Goal: Task Accomplishment & Management: Use online tool/utility

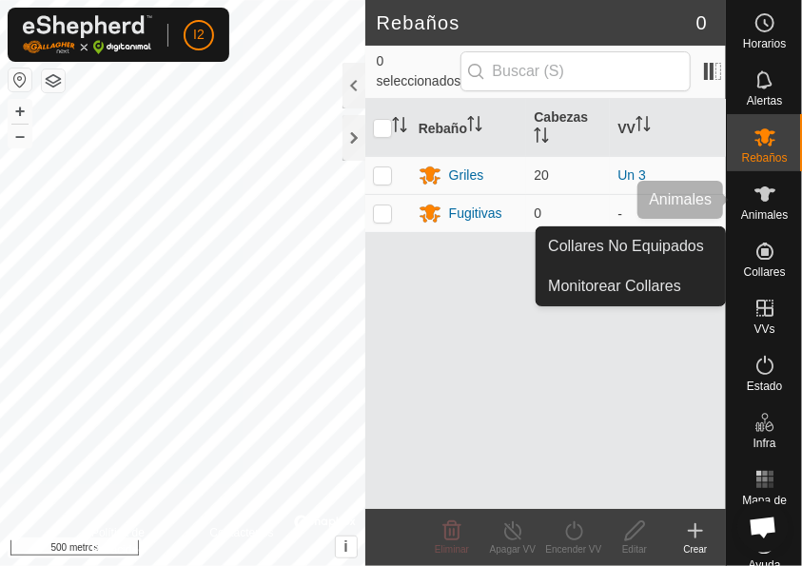
click at [766, 187] on icon at bounding box center [764, 194] width 23 height 23
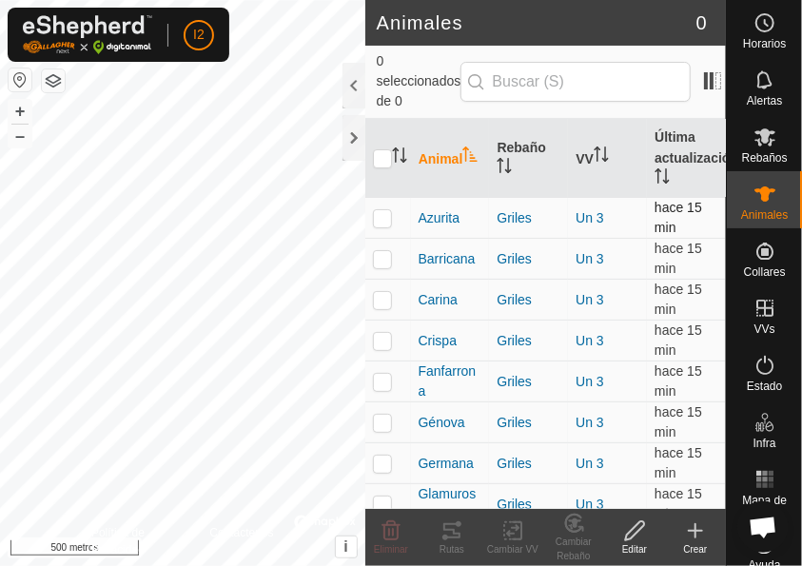
click at [380, 216] on p-checkbox at bounding box center [382, 217] width 19 height 15
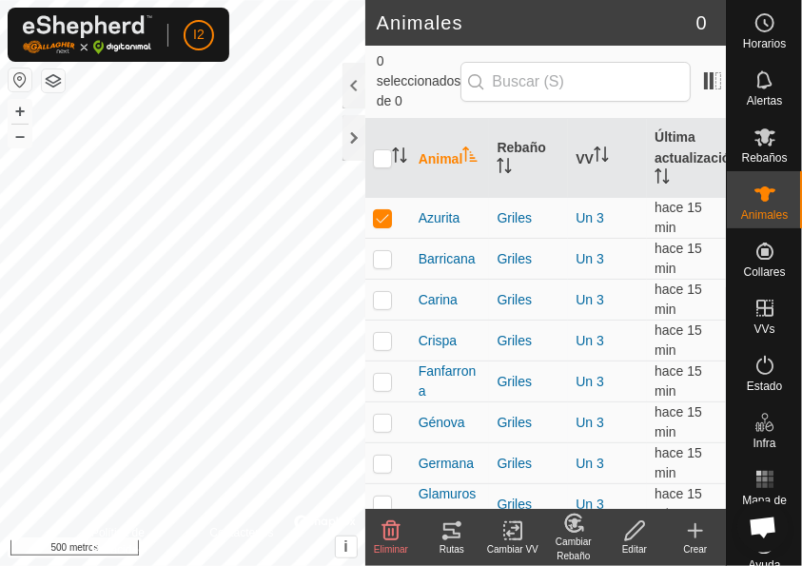
click at [445, 531] on icon at bounding box center [451, 530] width 23 height 23
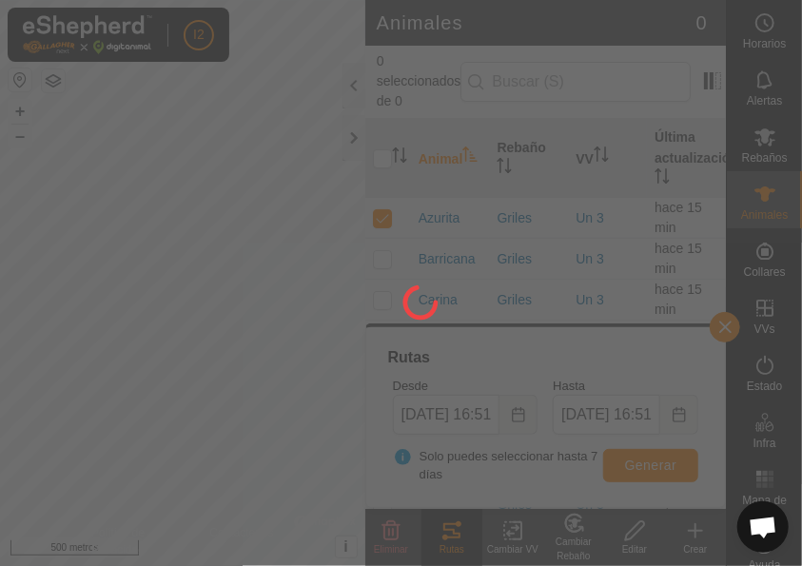
drag, startPoint x: 298, startPoint y: 458, endPoint x: 230, endPoint y: 388, distance: 97.5
click at [230, 388] on div at bounding box center [401, 283] width 802 height 566
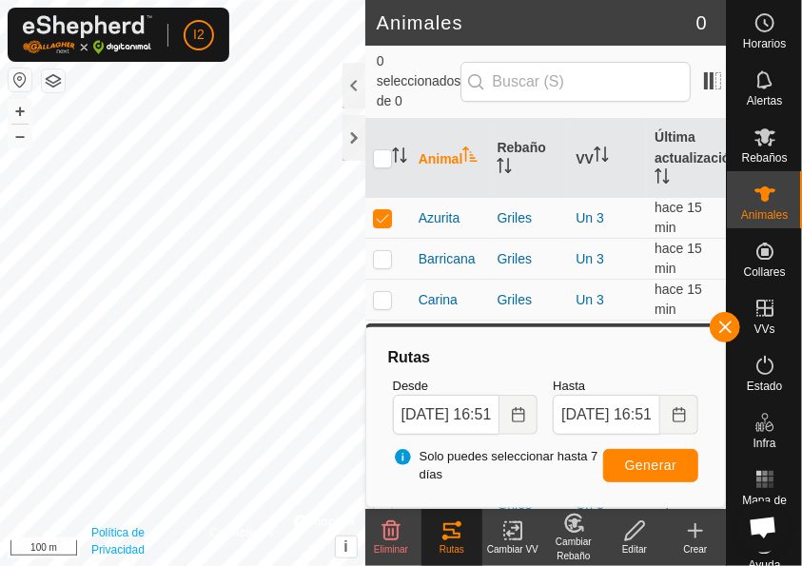
click at [145, 553] on div "Política de Privacidad Contáctenos Azurita + – ⇧ i © Mapbox , © OpenStreetMap ,…" at bounding box center [182, 283] width 365 height 566
click at [386, 217] on p-checkbox at bounding box center [382, 217] width 19 height 15
checkbox input "false"
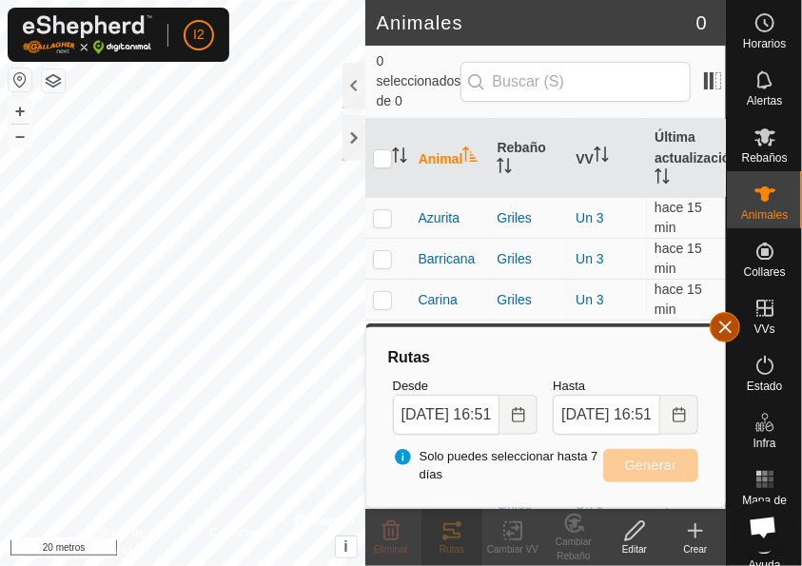
click at [721, 331] on span "button" at bounding box center [724, 327] width 15 height 15
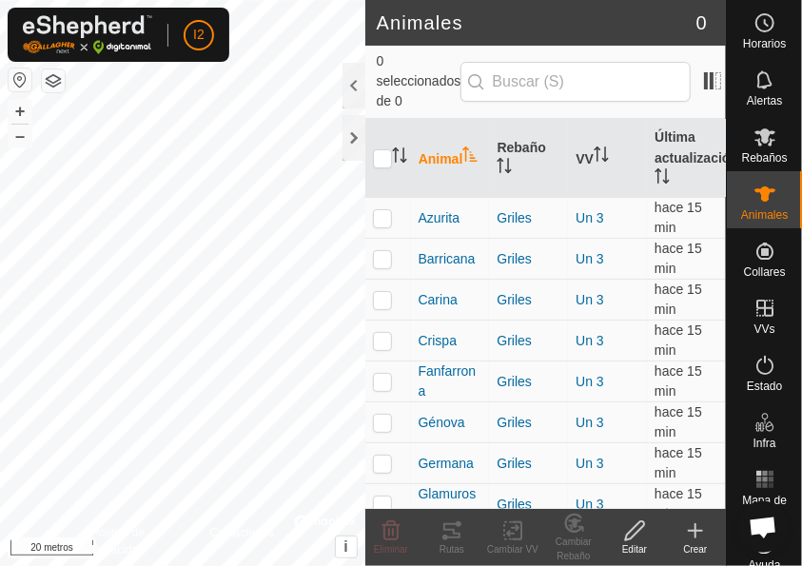
click at [0, 470] on html "I2 Horarios Alertas Rebaños Animales Collares VVs Estado Infra Mapa de Calor Ay…" at bounding box center [401, 283] width 802 height 566
click at [0, 557] on html "I2 Horarios Alertas Rebaños Animales Collares VVs Estado Infra Mapa de Calor Ay…" at bounding box center [401, 283] width 802 height 566
